Goal: Leave review/rating: Leave review/rating

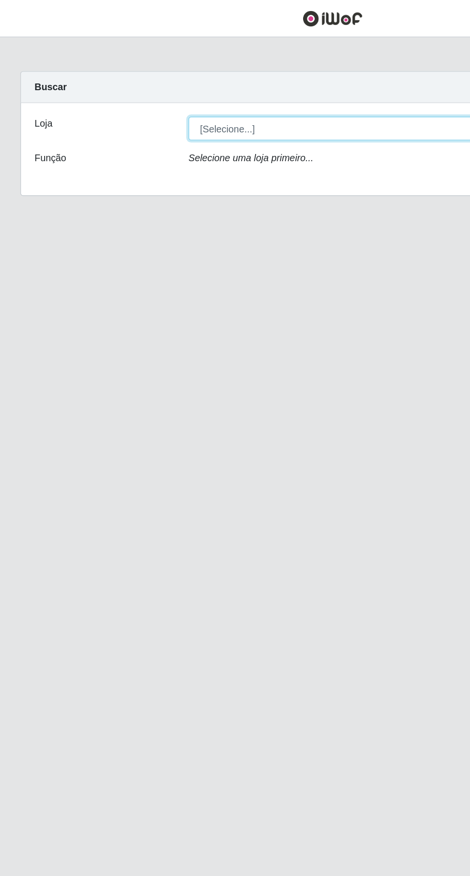
click at [144, 89] on select "[Selecione...] Extraplus - [GEOGRAPHIC_DATA] 03 - [GEOGRAPHIC_DATA]" at bounding box center [289, 90] width 312 height 17
select select "468"
click at [133, 82] on select "[Selecione...] Extraplus - [GEOGRAPHIC_DATA] 03 - [GEOGRAPHIC_DATA]" at bounding box center [289, 90] width 312 height 17
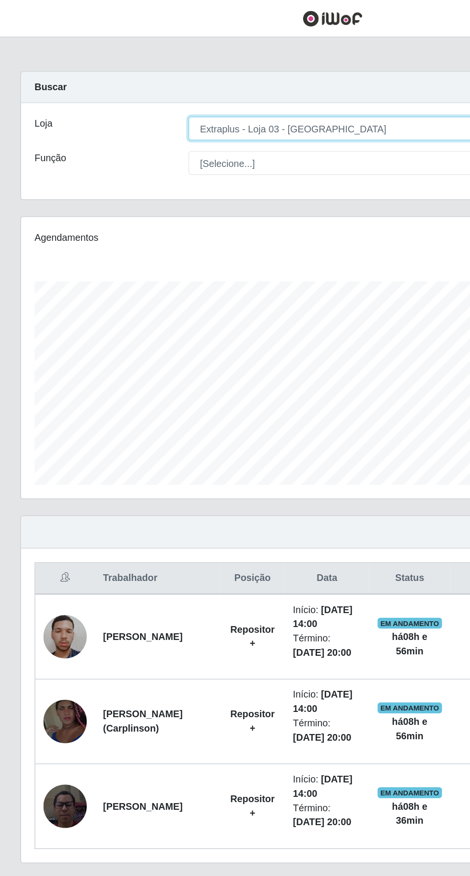
scroll to position [199, 440]
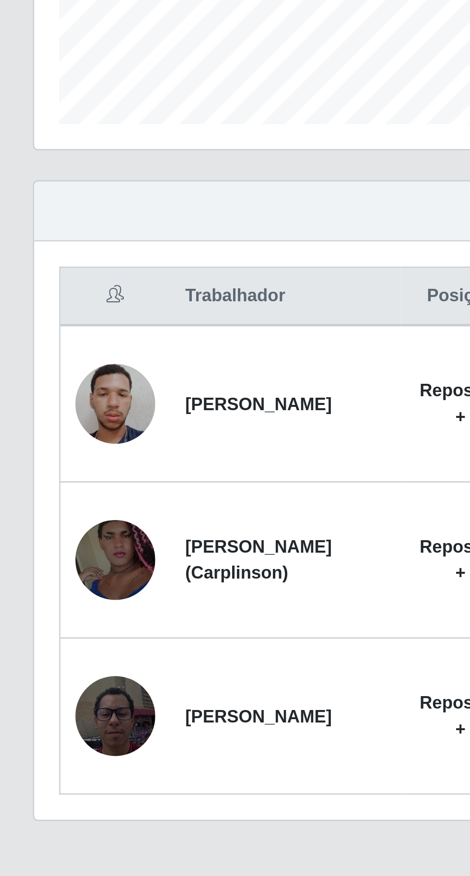
click at [39, 574] on img at bounding box center [46, 570] width 31 height 55
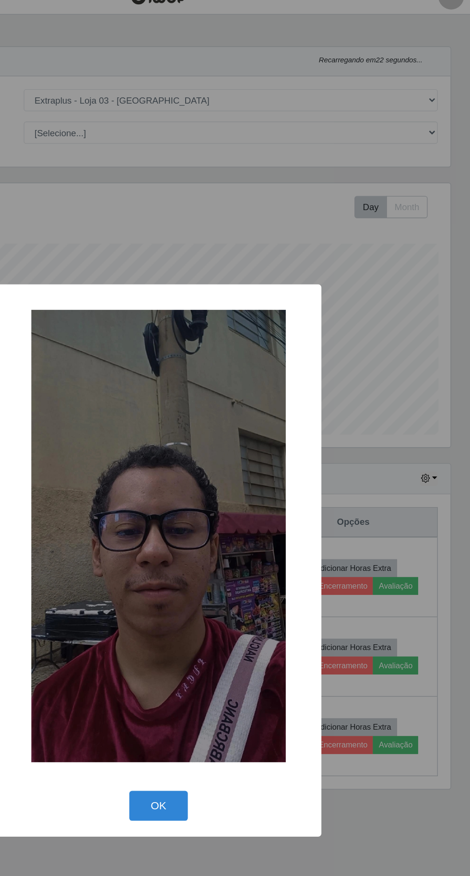
click at [432, 528] on div "× OK Cancel" at bounding box center [235, 438] width 470 height 876
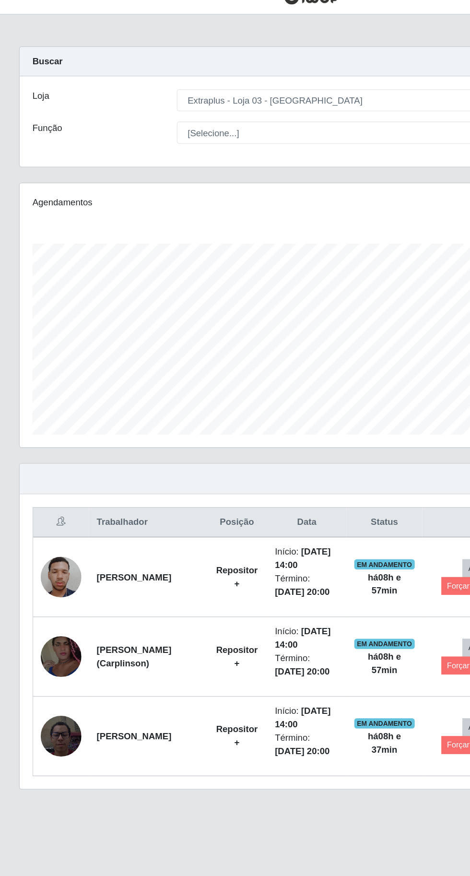
click at [38, 455] on img at bounding box center [46, 450] width 31 height 39
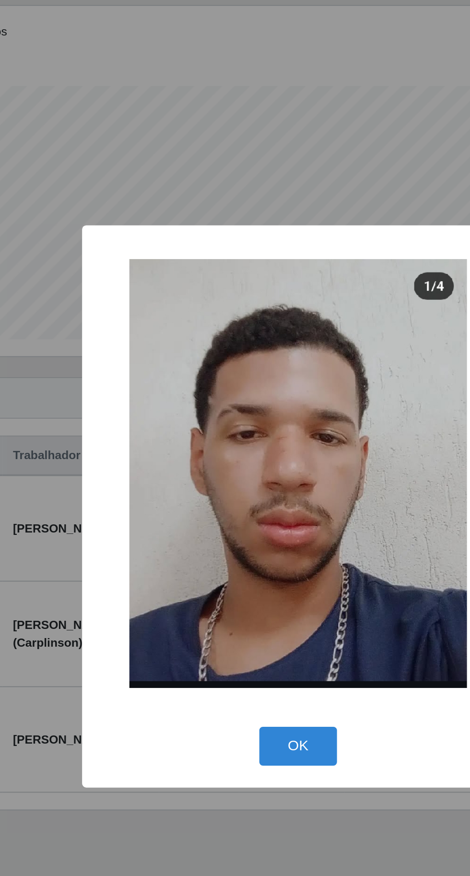
click at [247, 577] on button "OK" at bounding box center [235, 574] width 45 height 23
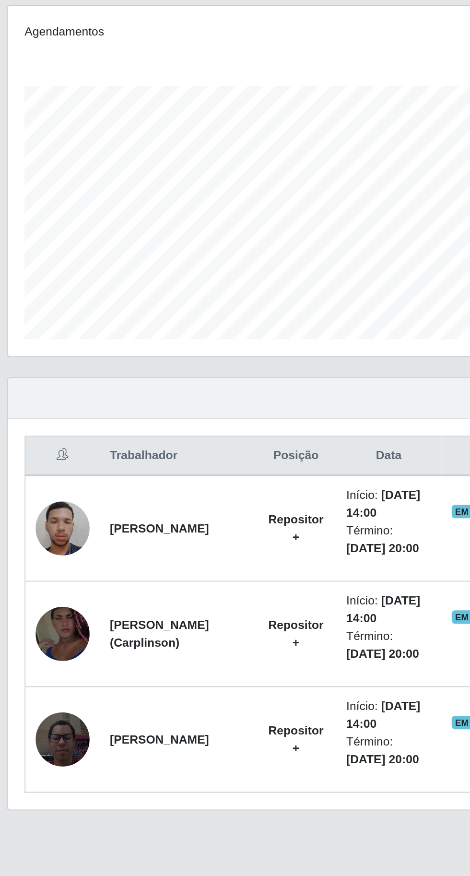
click at [45, 579] on img at bounding box center [46, 570] width 31 height 55
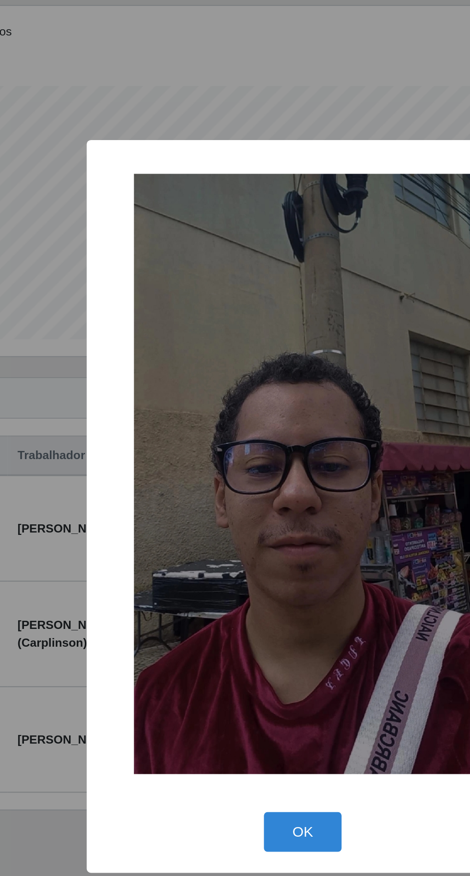
click at [248, 628] on button "OK" at bounding box center [235, 622] width 45 height 23
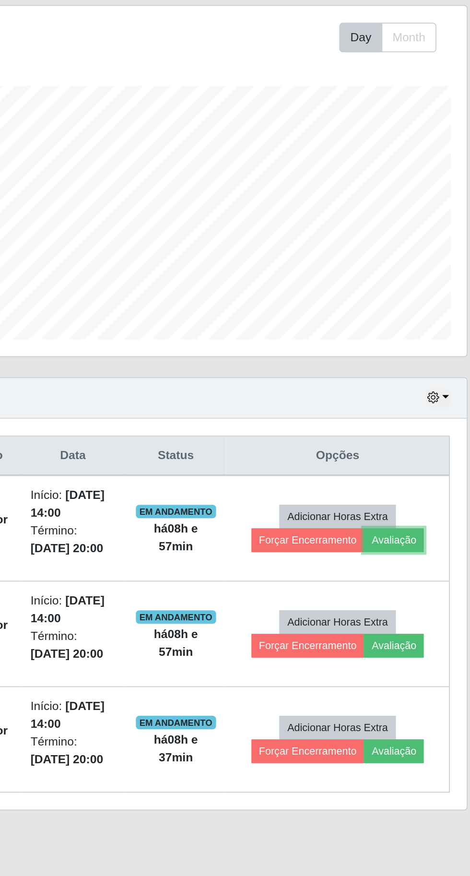
click at [426, 458] on button "Avaliação" at bounding box center [414, 456] width 34 height 13
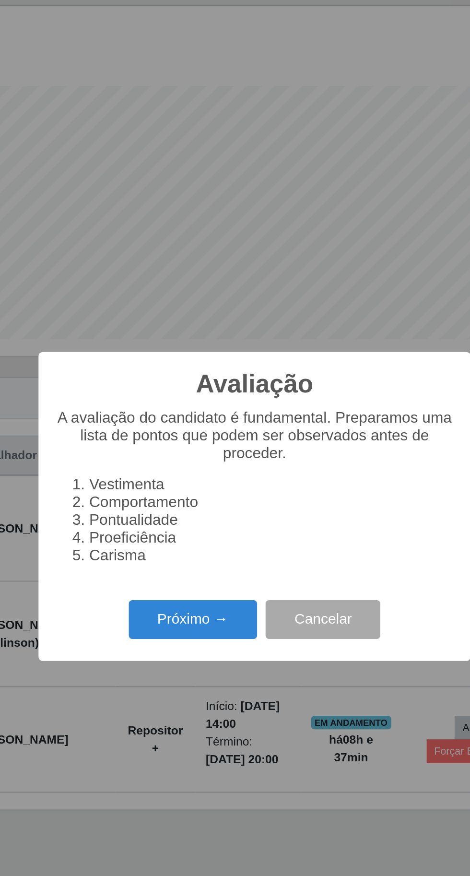
click at [187, 505] on button "Próximo →" at bounding box center [200, 502] width 73 height 23
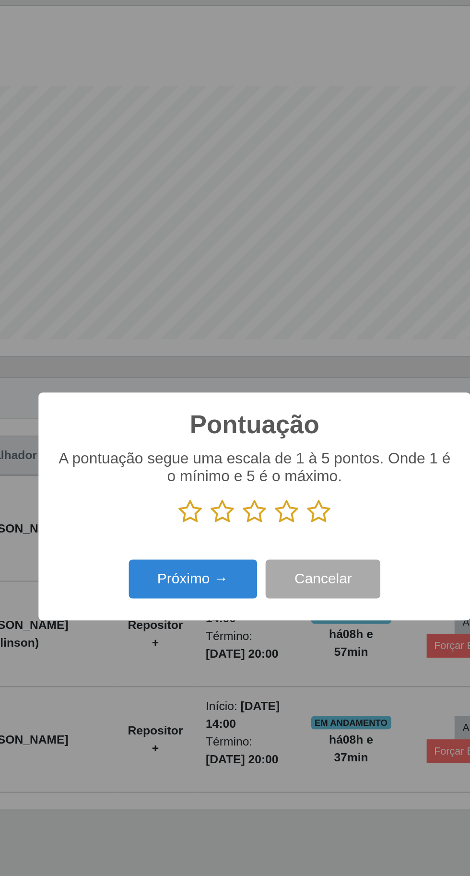
click at [272, 442] on icon at bounding box center [271, 441] width 13 height 14
click at [265, 448] on input "radio" at bounding box center [265, 448] width 0 height 0
click at [213, 488] on button "Próximo →" at bounding box center [200, 479] width 73 height 23
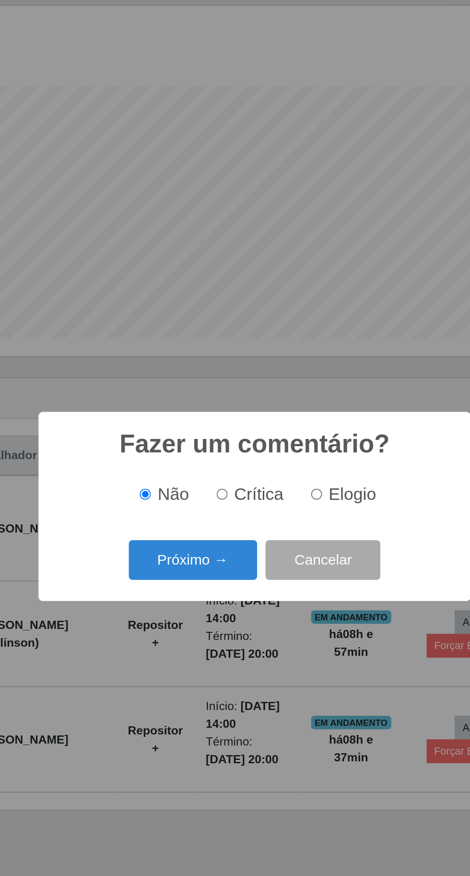
click at [213, 466] on button "Próximo →" at bounding box center [200, 468] width 73 height 23
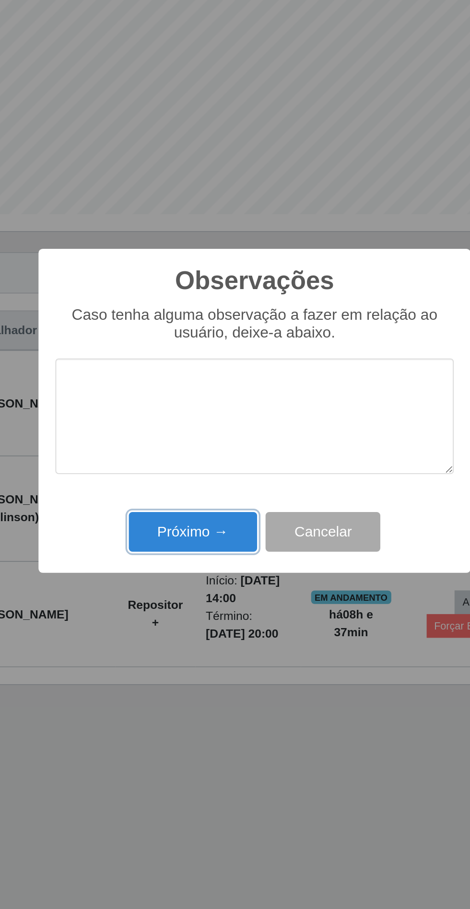
click at [191, 522] on button "Próximo →" at bounding box center [200, 523] width 73 height 23
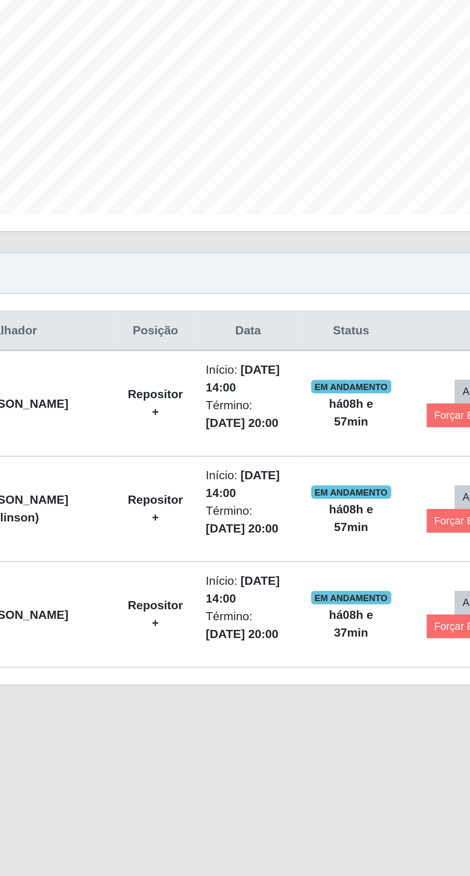
scroll to position [0, 0]
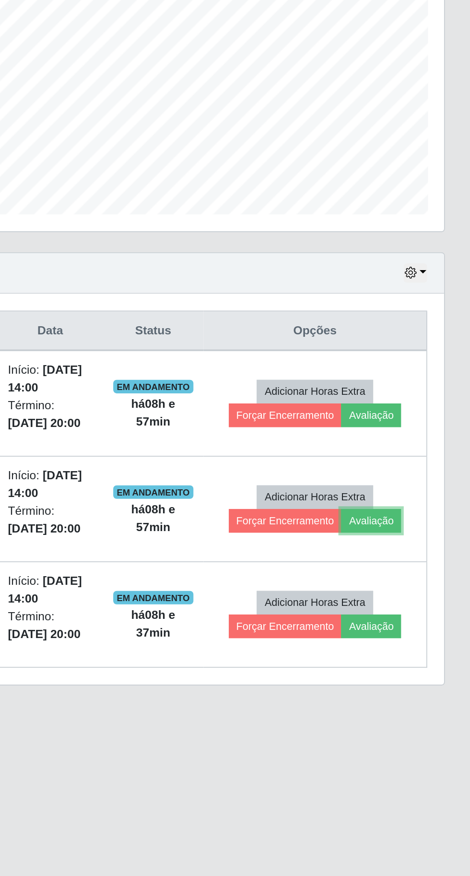
click at [425, 516] on button "Avaliação" at bounding box center [414, 516] width 34 height 13
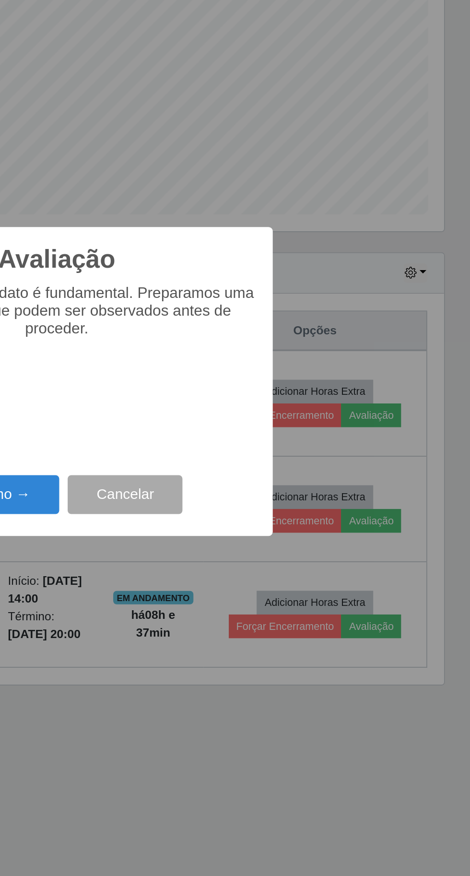
click at [212, 493] on button "Próximo →" at bounding box center [200, 502] width 73 height 23
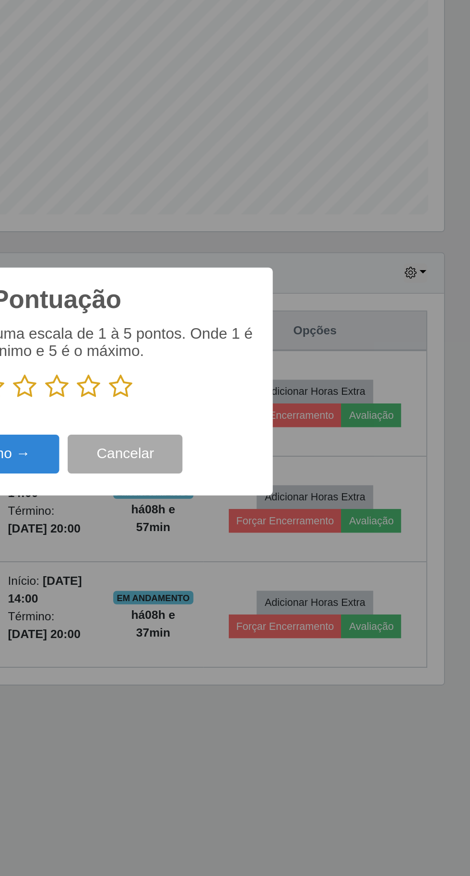
click at [275, 439] on icon at bounding box center [271, 441] width 13 height 14
click at [265, 448] on input "radio" at bounding box center [265, 448] width 0 height 0
click at [218, 481] on button "Próximo →" at bounding box center [200, 479] width 73 height 23
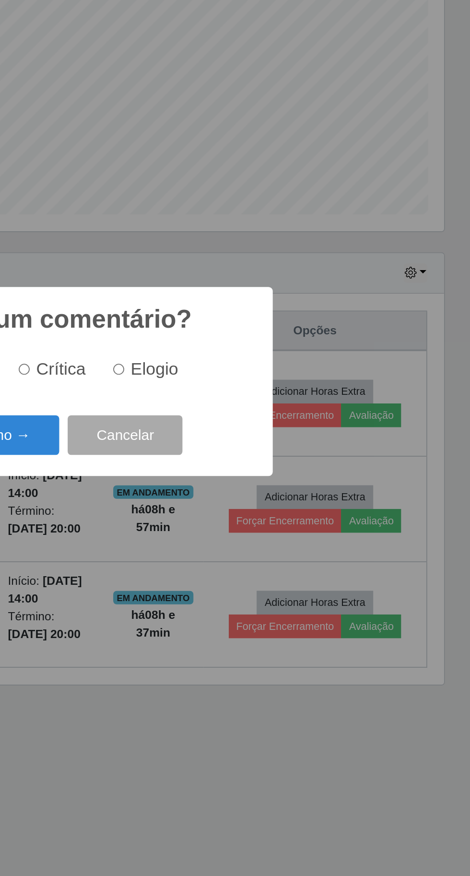
click at [215, 470] on button "Próximo →" at bounding box center [200, 468] width 73 height 23
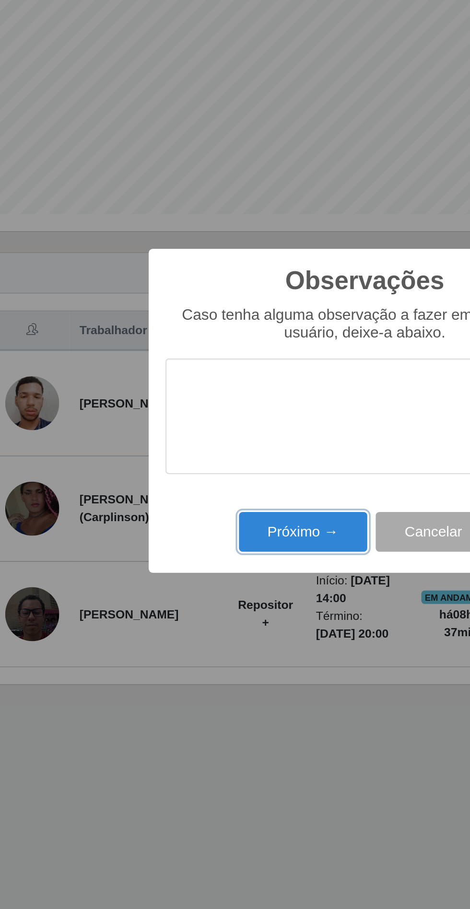
click at [217, 522] on button "Próximo →" at bounding box center [200, 523] width 73 height 23
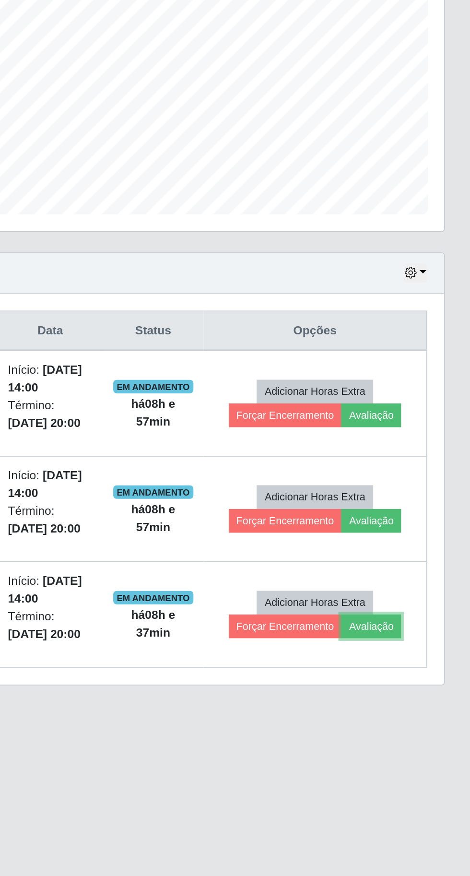
click at [424, 575] on button "Avaliação" at bounding box center [414, 576] width 34 height 13
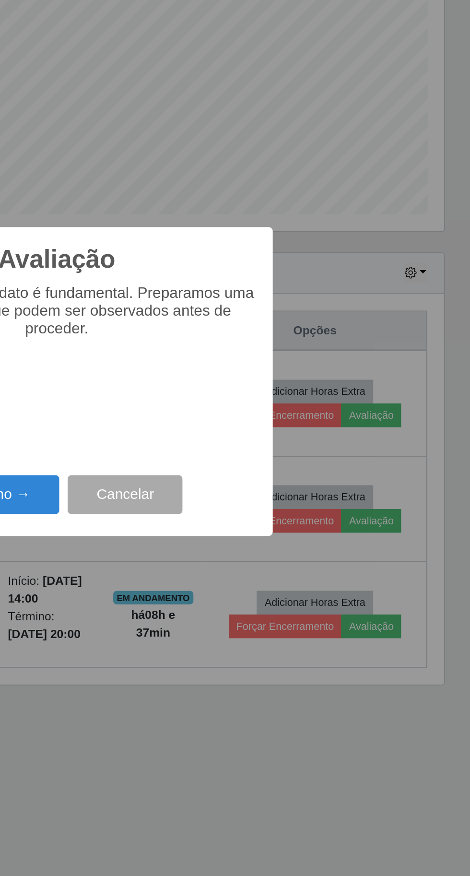
click at [215, 494] on button "Próximo →" at bounding box center [200, 502] width 73 height 23
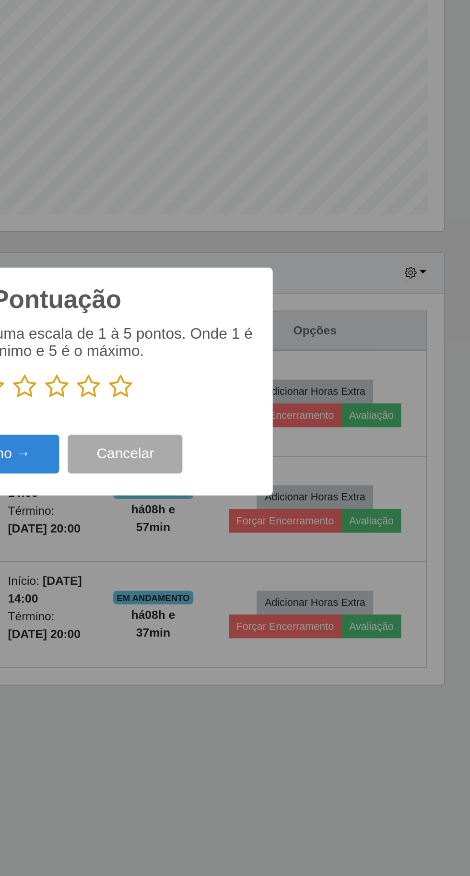
click at [272, 437] on icon at bounding box center [271, 441] width 13 height 14
click at [265, 448] on input "radio" at bounding box center [265, 448] width 0 height 0
click at [224, 479] on button "Próximo →" at bounding box center [200, 479] width 73 height 23
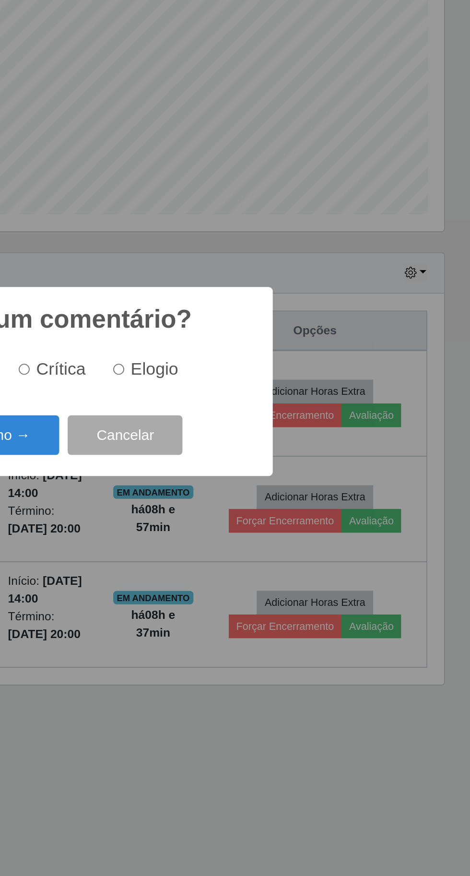
click at [219, 463] on button "Próximo →" at bounding box center [200, 468] width 73 height 23
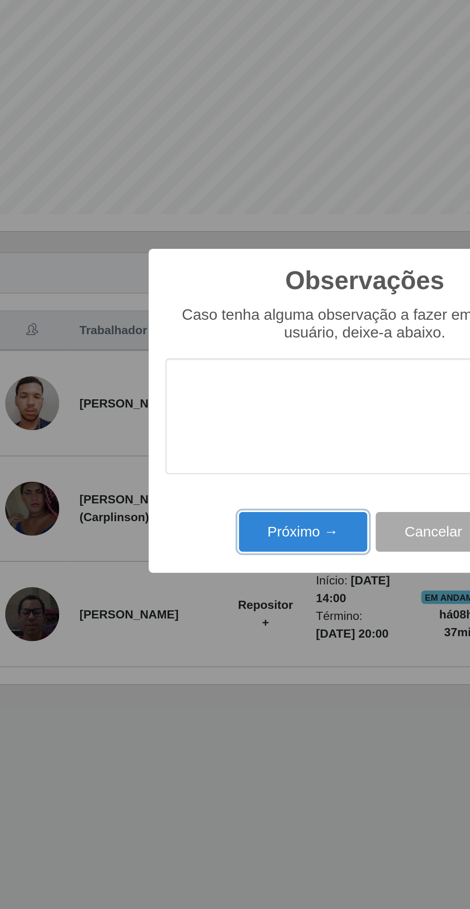
click at [184, 521] on button "Próximo →" at bounding box center [200, 523] width 73 height 23
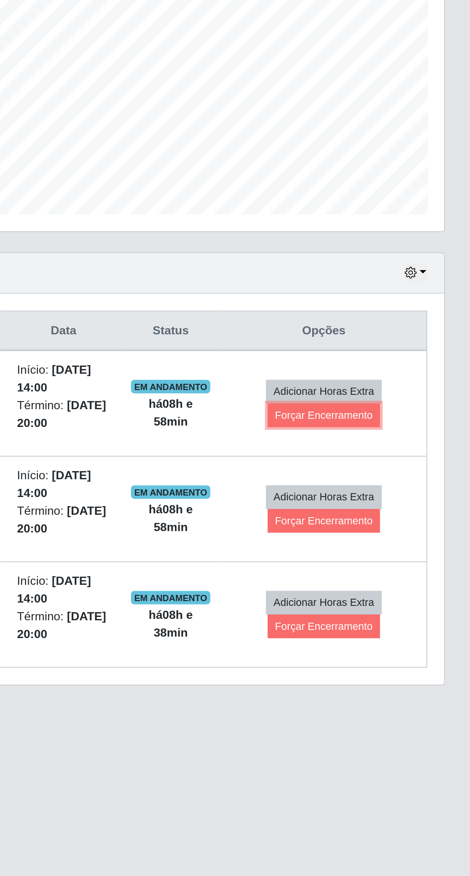
click at [369, 455] on button "Forçar Encerramento" at bounding box center [387, 456] width 64 height 13
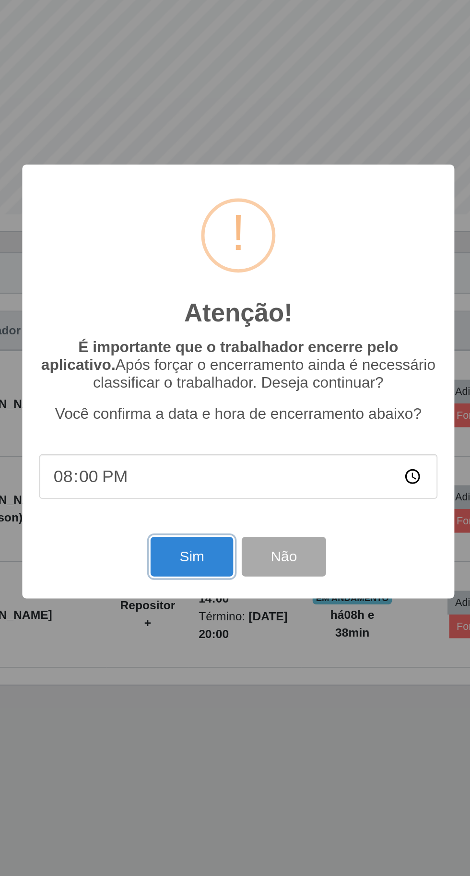
click at [212, 538] on button "Sim" at bounding box center [208, 537] width 47 height 23
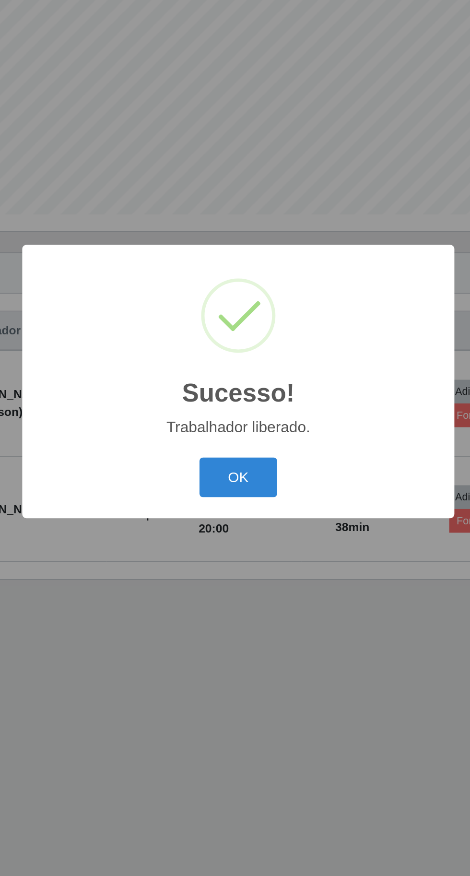
click at [235, 493] on button "OK" at bounding box center [235, 492] width 45 height 23
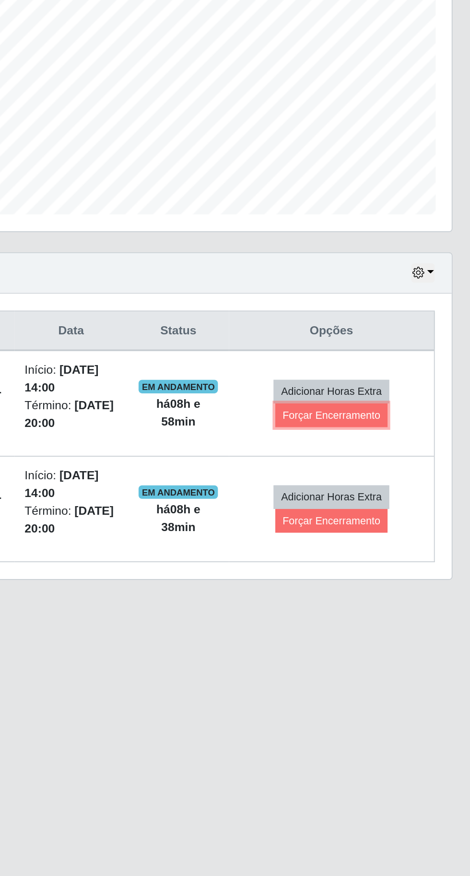
click at [376, 458] on button "Forçar Encerramento" at bounding box center [387, 456] width 64 height 13
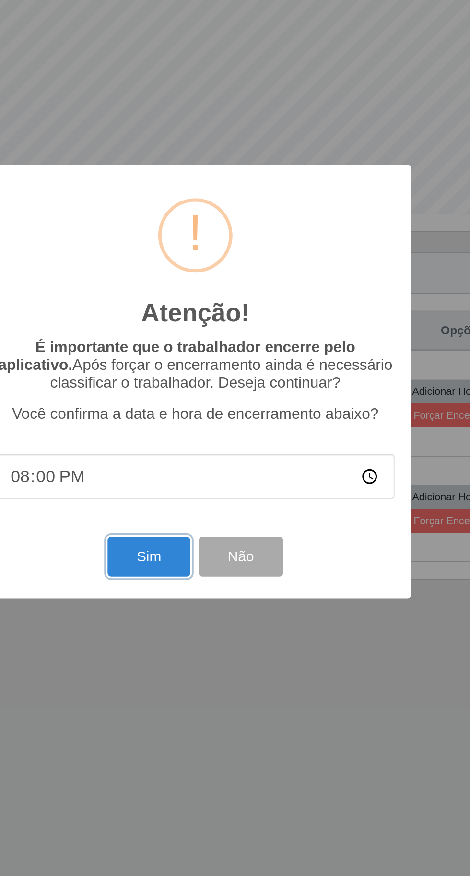
click at [196, 540] on button "Sim" at bounding box center [208, 537] width 47 height 23
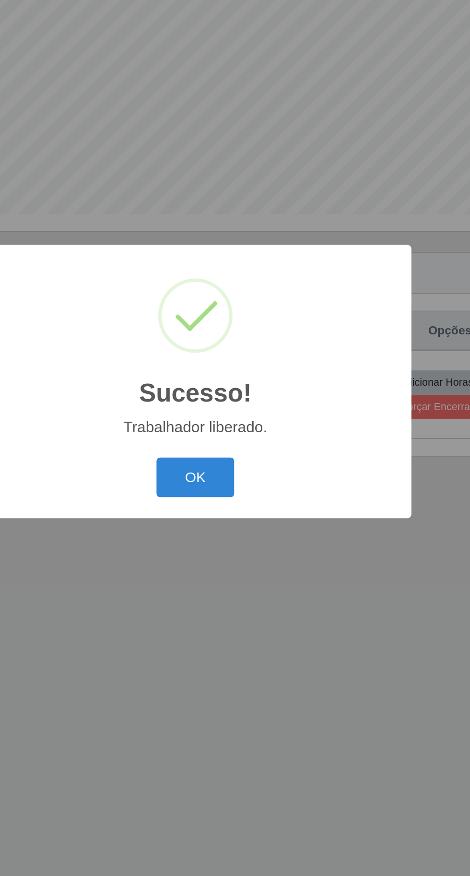
click at [234, 484] on button "OK" at bounding box center [235, 492] width 45 height 23
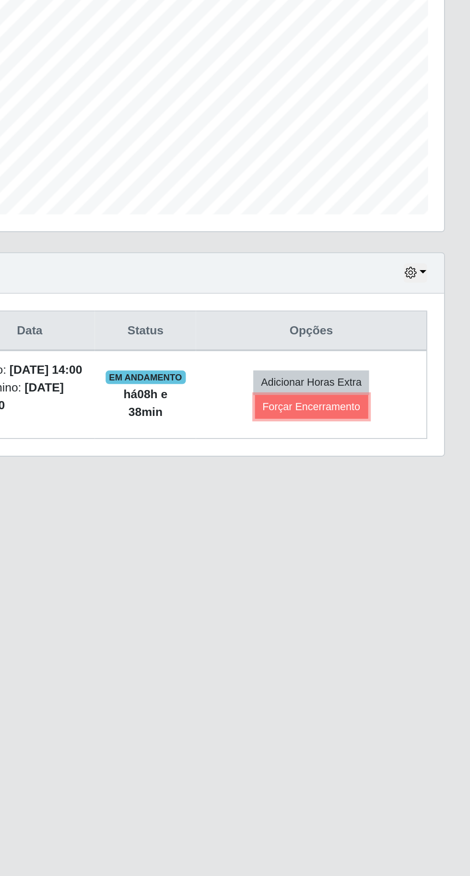
click at [374, 455] on button "Forçar Encerramento" at bounding box center [380, 452] width 64 height 13
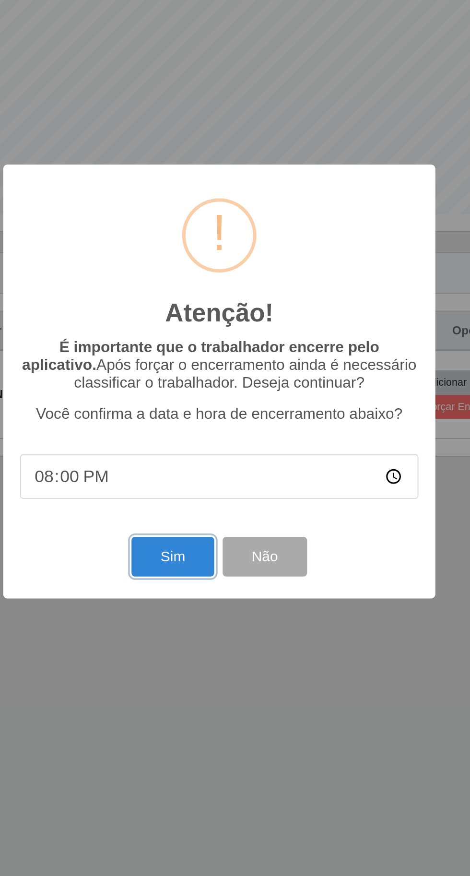
click at [207, 544] on button "Sim" at bounding box center [208, 537] width 47 height 23
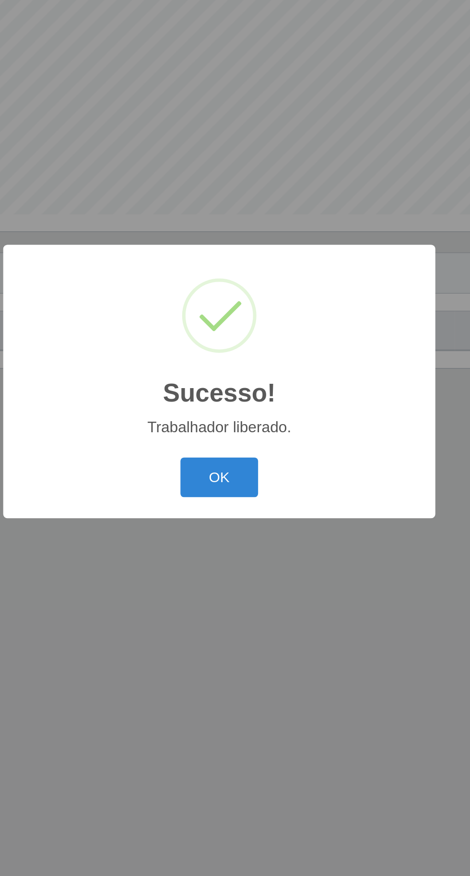
click at [218, 490] on button "OK" at bounding box center [235, 492] width 45 height 23
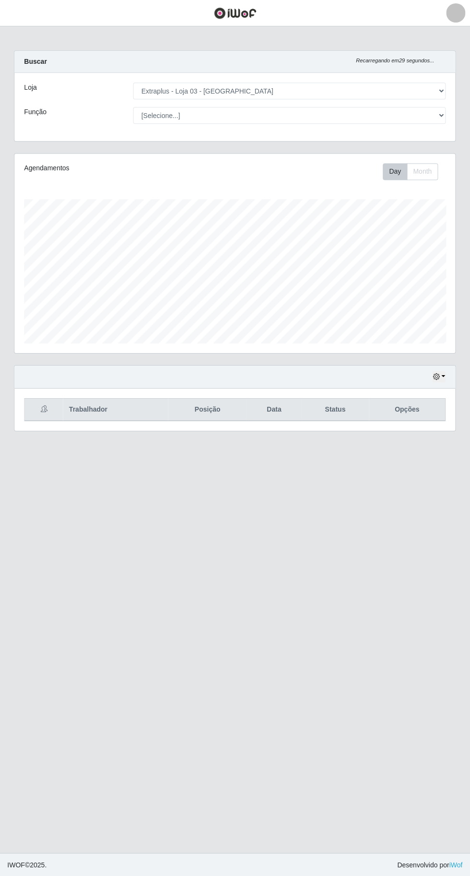
click at [348, 769] on main "Carregando... Buscar Recarregando em 29 segundos... Loja [Selecione...] Extrapl…" at bounding box center [235, 438] width 470 height 825
click at [381, 637] on main "Carregando... Buscar Recarregando em 27 segundos... Loja [Selecione...] Extrapl…" at bounding box center [235, 438] width 470 height 825
click at [443, 374] on button "button" at bounding box center [438, 376] width 13 height 11
click at [426, 426] on button "3 dias" at bounding box center [407, 433] width 76 height 20
